Goal: Task Accomplishment & Management: Manage account settings

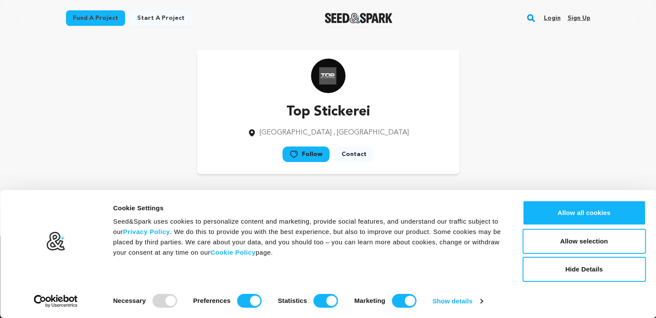
click at [578, 21] on link "Sign up" at bounding box center [579, 18] width 23 height 14
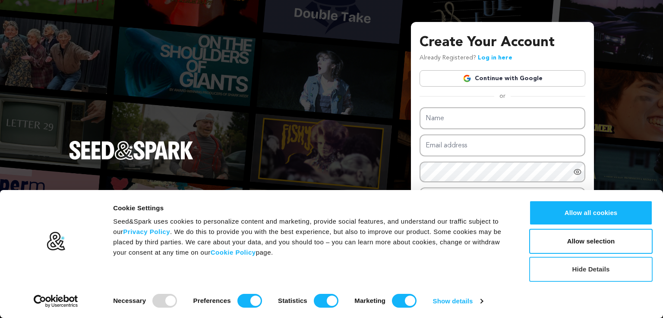
click at [587, 275] on button "Hide Details" at bounding box center [590, 269] width 123 height 25
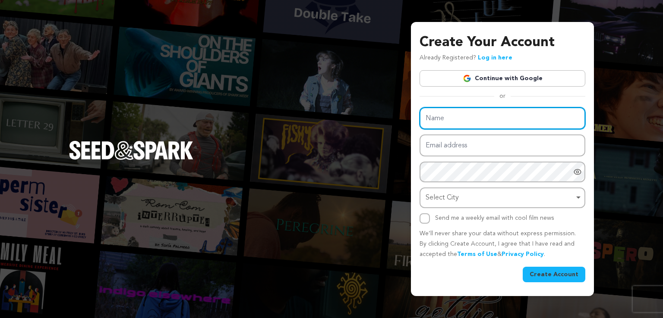
click at [486, 125] on input "Name" at bounding box center [502, 118] width 166 height 22
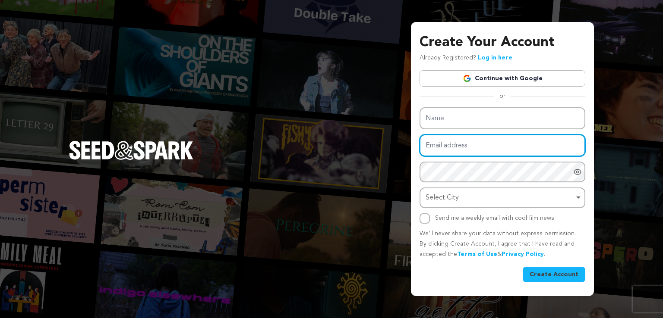
paste input "fudgebeautypk@gmail.com"
type input "fudgebeautypk@gmail.com"
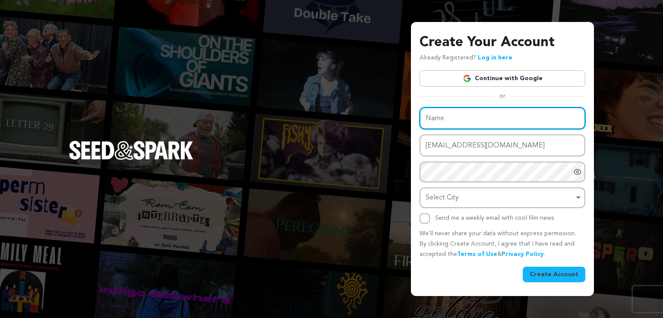
click at [454, 119] on input "Name" at bounding box center [502, 118] width 166 height 22
click at [464, 123] on input "Name" at bounding box center [502, 118] width 166 height 22
paste input "Fudge Beauty"
type input "Fudge Beauty"
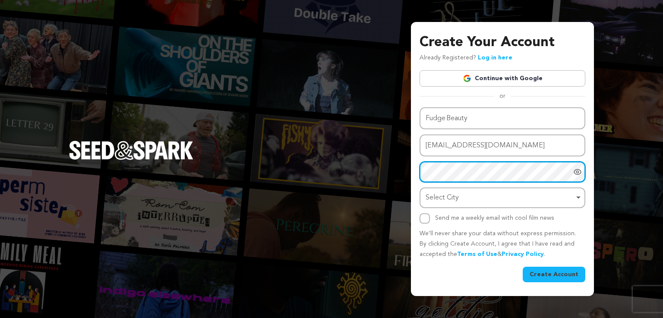
click at [490, 201] on div "Select City Remove item" at bounding box center [500, 198] width 148 height 13
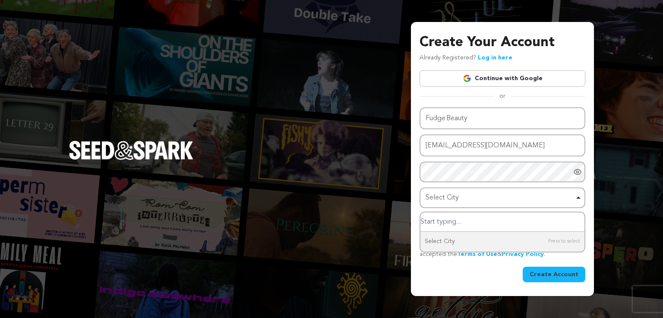
click at [552, 196] on div "Select City Remove item" at bounding box center [500, 198] width 148 height 13
click at [444, 199] on div "Select City Remove item" at bounding box center [500, 198] width 148 height 13
type input "l"
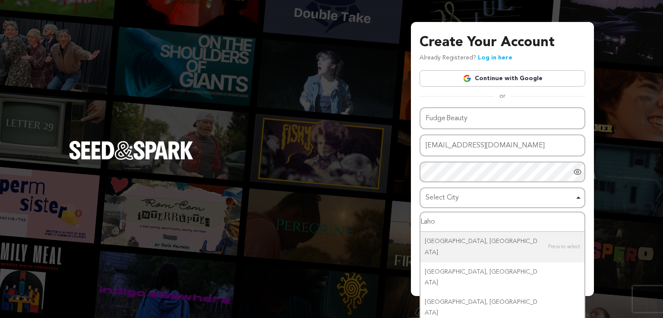
type input "Lahor"
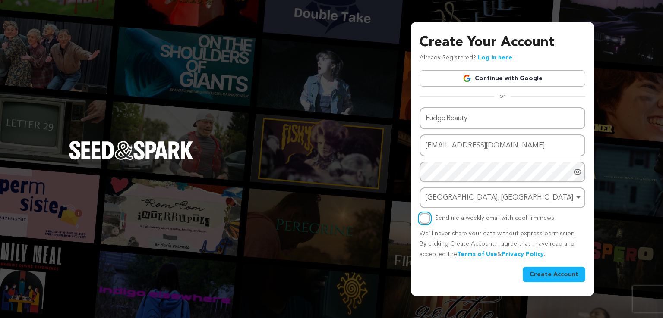
click at [426, 219] on input "Send me a weekly email with cool film news" at bounding box center [424, 219] width 10 height 10
checkbox input "true"
click at [550, 274] on button "Create Account" at bounding box center [554, 275] width 63 height 16
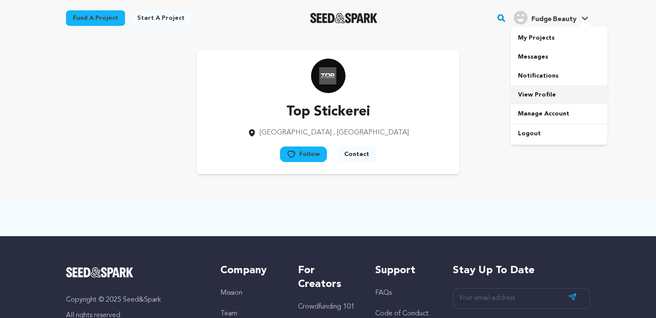
click at [554, 93] on link "View Profile" at bounding box center [559, 94] width 97 height 19
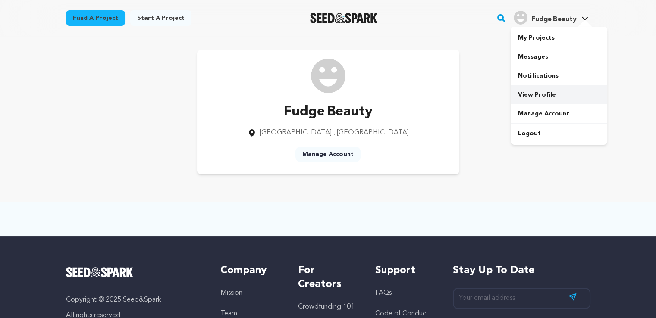
click at [549, 98] on link "View Profile" at bounding box center [559, 94] width 97 height 19
click at [545, 111] on link "Manage Account" at bounding box center [559, 113] width 97 height 19
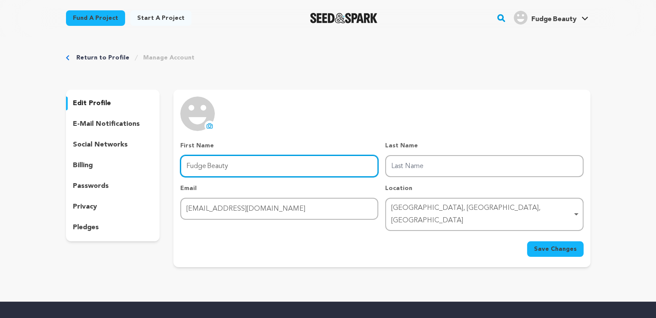
click at [299, 159] on input "Fudge Beauty" at bounding box center [279, 166] width 198 height 22
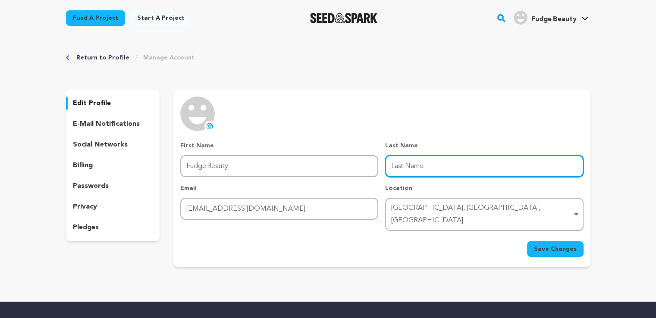
click at [395, 168] on input "Last Name" at bounding box center [484, 166] width 198 height 22
type input "beauty"
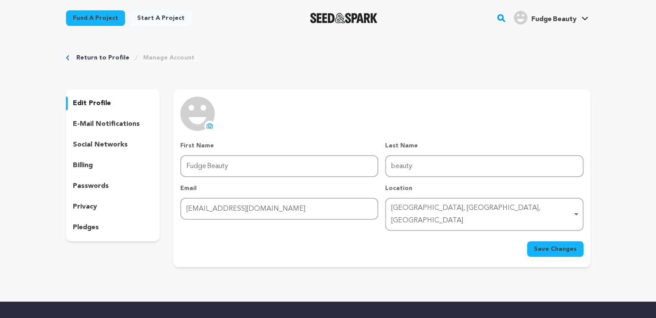
click at [209, 127] on icon at bounding box center [209, 126] width 3 height 3
click at [129, 147] on div "social networks" at bounding box center [113, 145] width 94 height 14
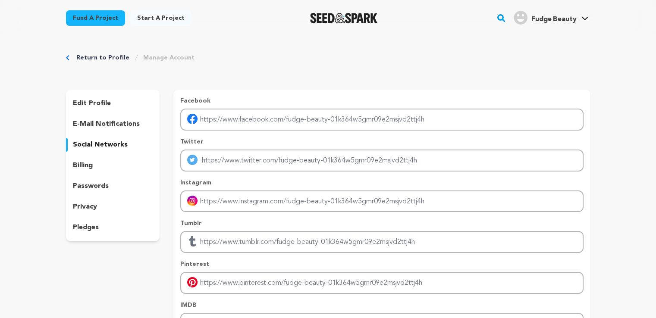
click at [104, 101] on p "edit profile" at bounding box center [92, 103] width 38 height 10
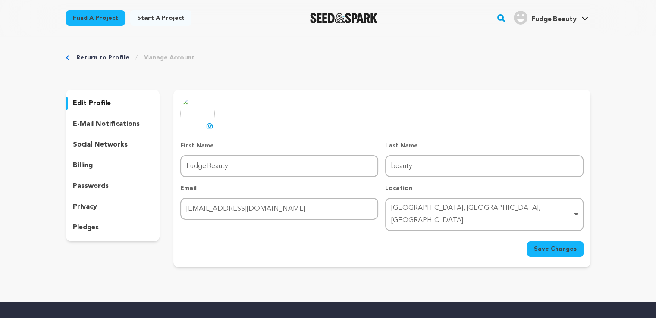
click at [560, 245] on span "Save Changes" at bounding box center [555, 249] width 43 height 9
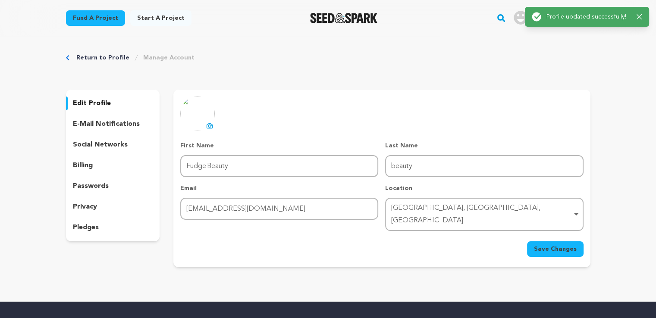
click at [119, 145] on p "social networks" at bounding box center [100, 145] width 55 height 10
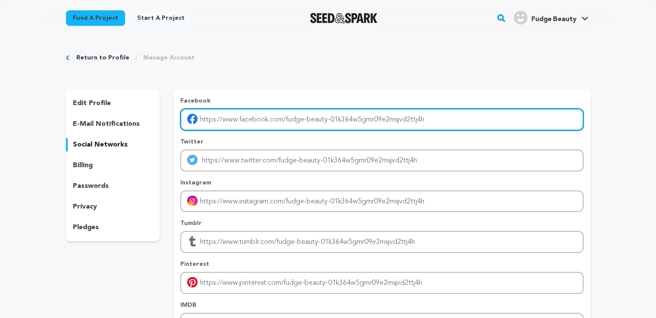
click at [270, 121] on input "Enter facebook profile link" at bounding box center [381, 120] width 403 height 22
click at [250, 122] on input "Enter facebook profile link" at bounding box center [381, 120] width 403 height 22
paste input "https://www.facebook.com/Lush.Organix/"
type input "https://www.facebook.com/Lush.Organix/"
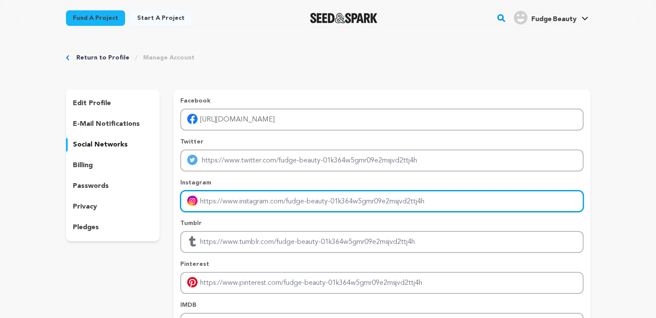
click at [265, 203] on input "Enter instagram handle link" at bounding box center [381, 202] width 403 height 22
paste input "[URL][DOMAIN_NAME][DOMAIN_NAME]"
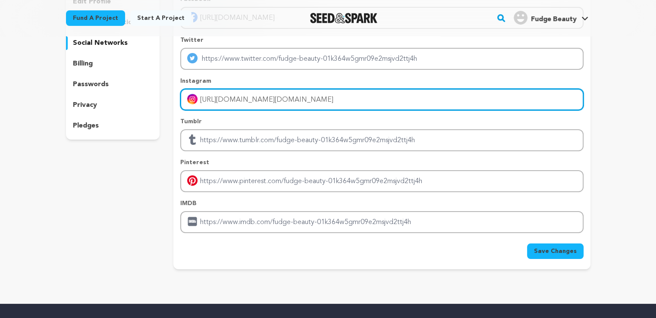
scroll to position [105, 0]
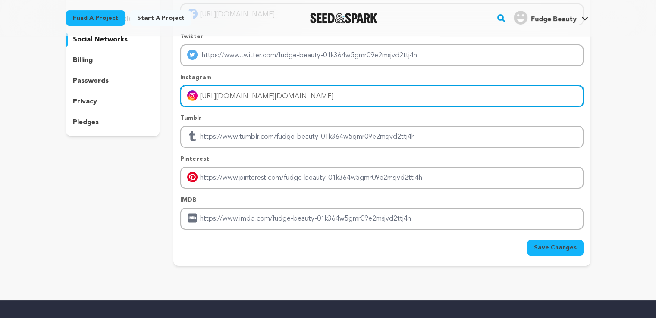
type input "[URL][DOMAIN_NAME][DOMAIN_NAME]"
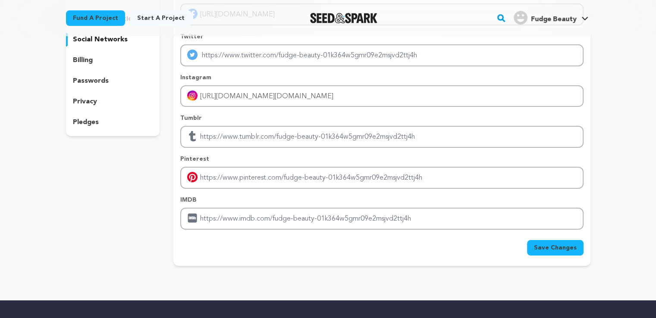
click at [547, 247] on span "Save Changes" at bounding box center [555, 248] width 43 height 9
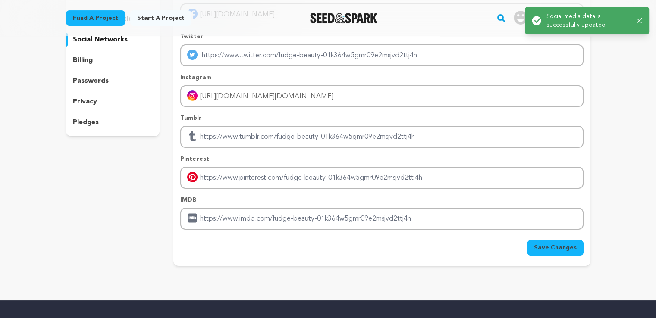
click at [643, 25] on div "Success: Info: Warning: Error: Social media details successfully updated Close …" at bounding box center [587, 21] width 124 height 28
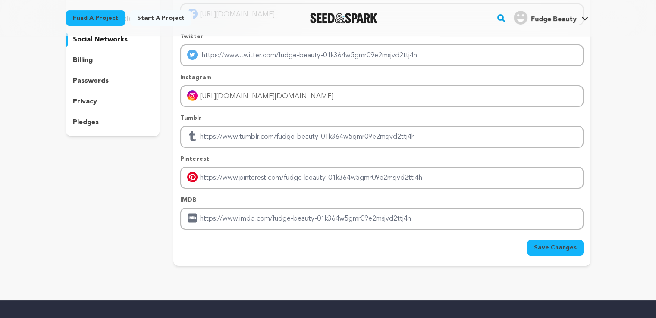
click at [639, 22] on icon "button" at bounding box center [636, 20] width 5 height 5
click at [587, 19] on icon at bounding box center [585, 18] width 6 height 3
click at [582, 18] on icon at bounding box center [585, 18] width 7 height 4
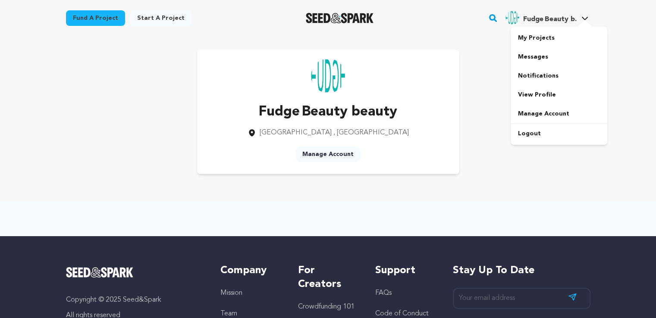
click at [583, 14] on link "Fudge Beauty [PERSON_NAME] Beauty b." at bounding box center [547, 17] width 86 height 16
click at [546, 94] on link "View Profile" at bounding box center [559, 94] width 97 height 19
click at [549, 113] on link "Manage Account" at bounding box center [559, 113] width 97 height 19
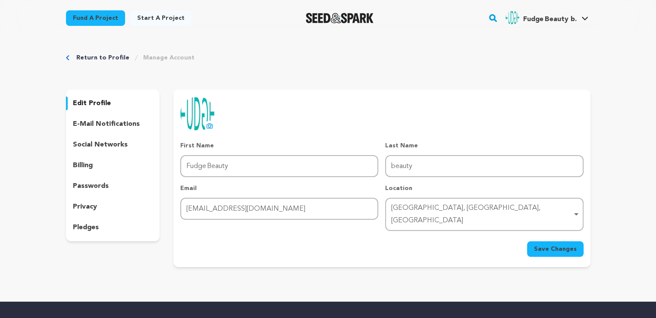
click at [471, 207] on div "[GEOGRAPHIC_DATA], [GEOGRAPHIC_DATA], [GEOGRAPHIC_DATA] Remove item" at bounding box center [481, 214] width 181 height 25
click at [414, 211] on div "[GEOGRAPHIC_DATA], [GEOGRAPHIC_DATA], [GEOGRAPHIC_DATA] Remove item" at bounding box center [481, 214] width 181 height 25
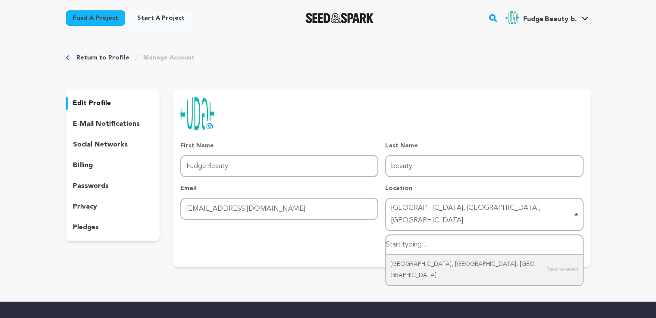
drag, startPoint x: 445, startPoint y: 204, endPoint x: 471, endPoint y: 209, distance: 26.4
click at [471, 209] on div "[GEOGRAPHIC_DATA], [GEOGRAPHIC_DATA], [GEOGRAPHIC_DATA] Remove item" at bounding box center [481, 214] width 181 height 25
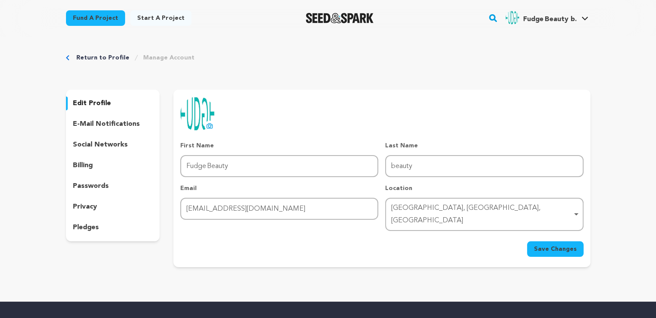
click at [471, 209] on div "[GEOGRAPHIC_DATA], [GEOGRAPHIC_DATA], [GEOGRAPHIC_DATA] Remove item" at bounding box center [481, 214] width 181 height 25
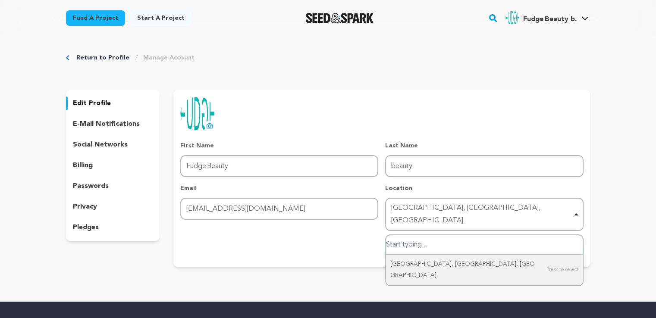
click at [471, 209] on div "[GEOGRAPHIC_DATA], [GEOGRAPHIC_DATA], [GEOGRAPHIC_DATA] Remove item" at bounding box center [481, 214] width 181 height 25
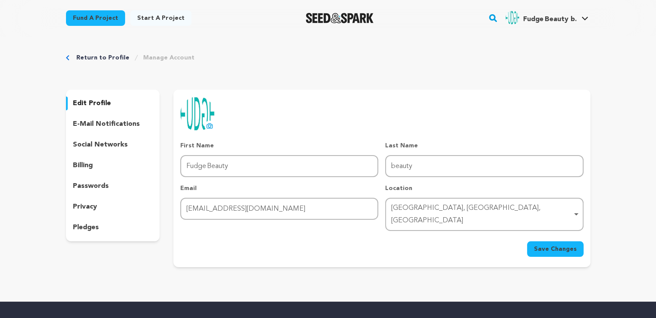
click at [471, 209] on div "[GEOGRAPHIC_DATA], [GEOGRAPHIC_DATA], [GEOGRAPHIC_DATA] Remove item" at bounding box center [481, 214] width 181 height 25
click at [445, 121] on div "uploading spinner upload profile image First Name First Name Fudge Beauty Last …" at bounding box center [381, 177] width 403 height 161
click at [524, 90] on link "View Profile" at bounding box center [559, 94] width 97 height 19
